Goal: Browse casually

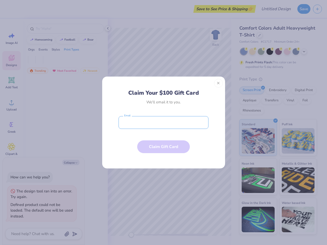
click at [163, 123] on input "email" at bounding box center [164, 122] width 90 height 13
click at [218, 83] on button "Close" at bounding box center [218, 83] width 9 height 9
